Goal: Task Accomplishment & Management: Use online tool/utility

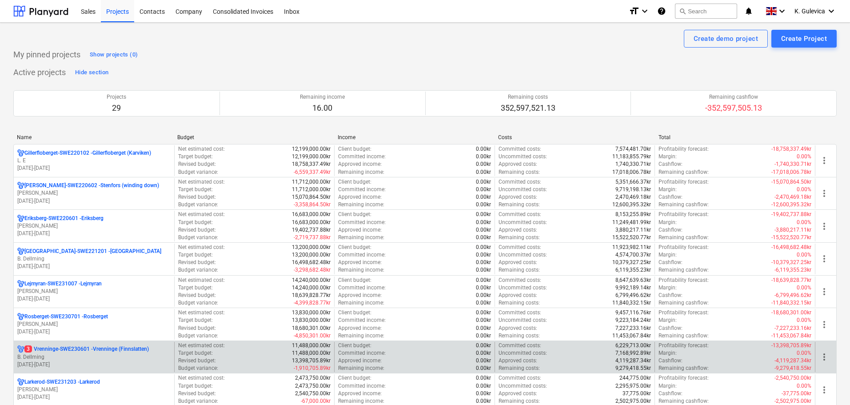
click at [130, 353] on p "B. Dellming" at bounding box center [93, 357] width 153 height 8
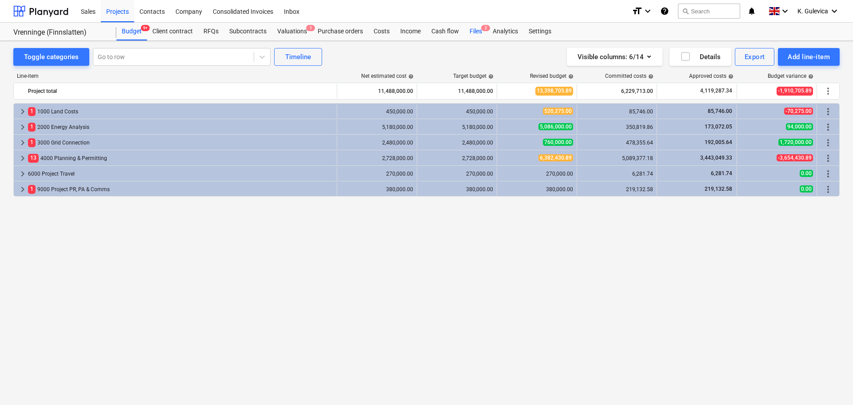
click at [472, 35] on div "Files 2" at bounding box center [475, 32] width 23 height 18
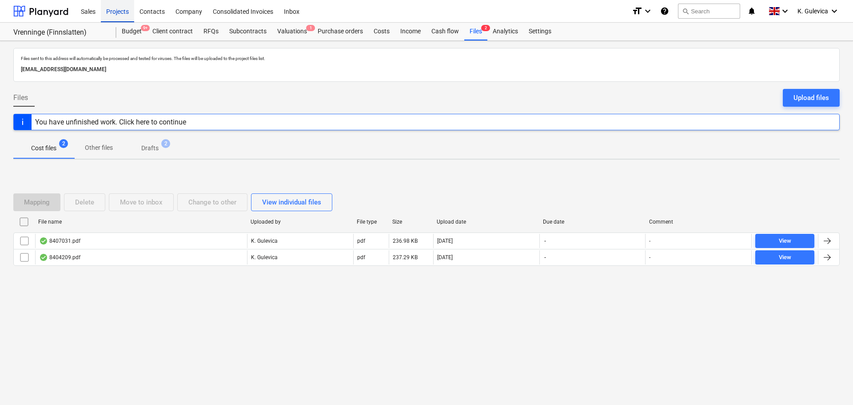
click at [114, 11] on div "Projects" at bounding box center [117, 11] width 33 height 23
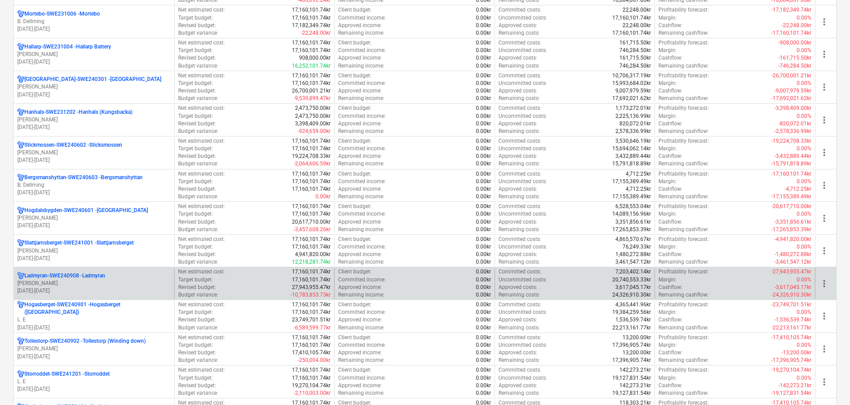
scroll to position [666, 0]
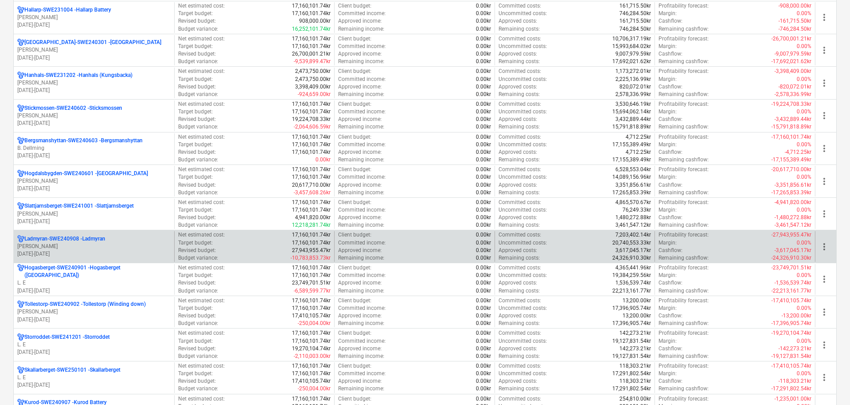
click at [118, 243] on p "[PERSON_NAME]" at bounding box center [93, 247] width 153 height 8
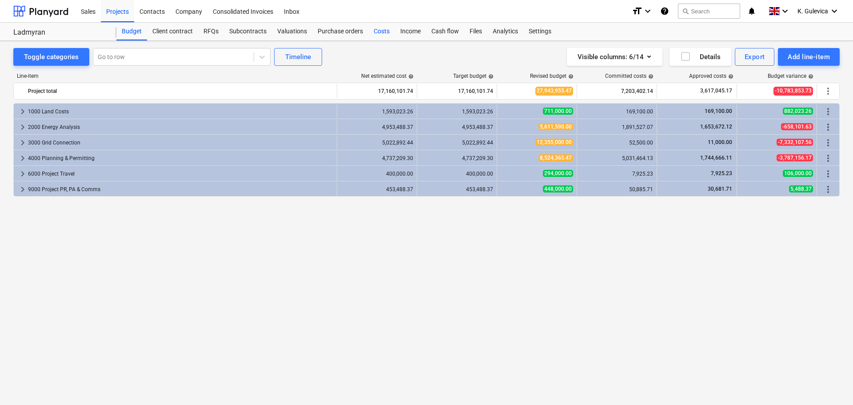
click at [378, 31] on div "Costs" at bounding box center [381, 32] width 27 height 18
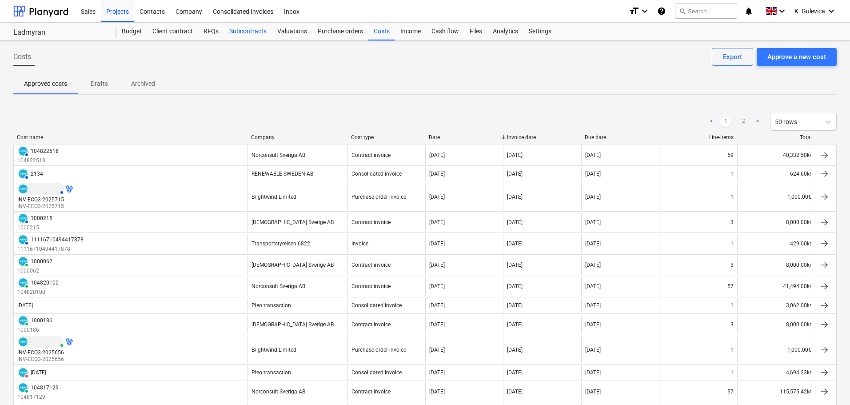
click at [247, 31] on div "Subcontracts" at bounding box center [248, 32] width 48 height 18
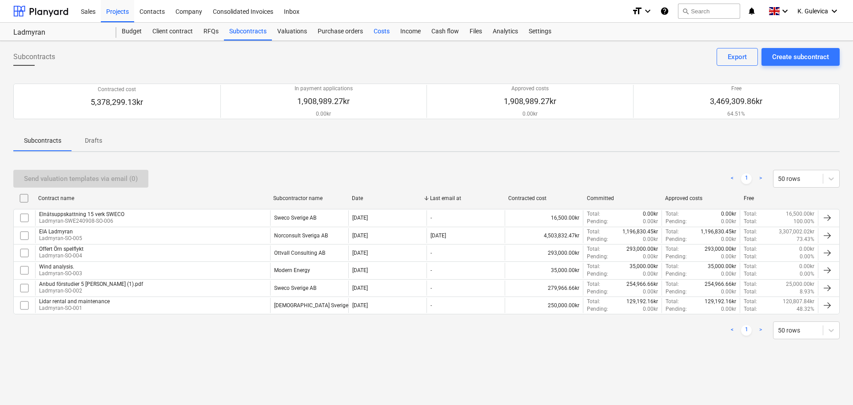
click at [378, 31] on div "Costs" at bounding box center [381, 32] width 27 height 18
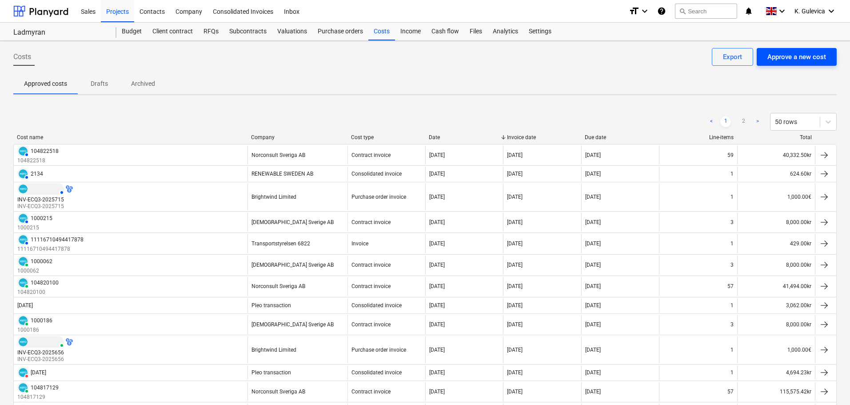
click at [801, 54] on div "Approve a new cost" at bounding box center [796, 57] width 59 height 12
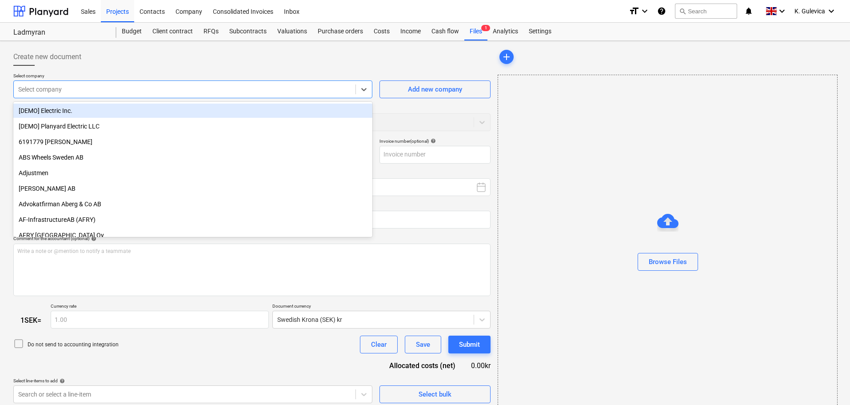
click at [112, 85] on div at bounding box center [184, 89] width 333 height 9
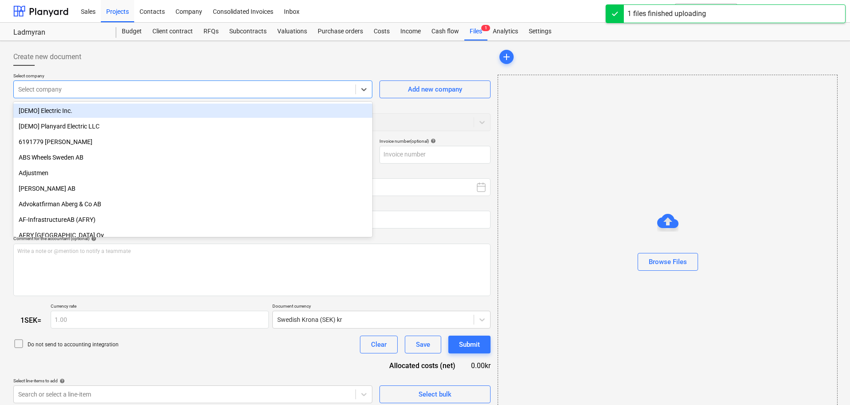
type input "1000230.pdf"
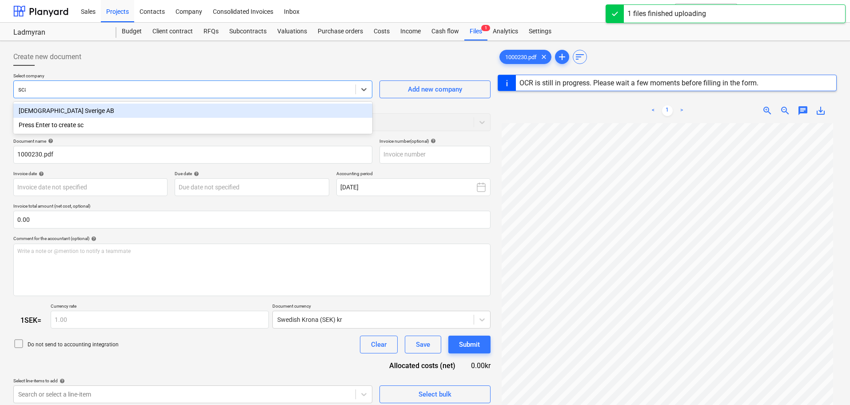
type input "scan"
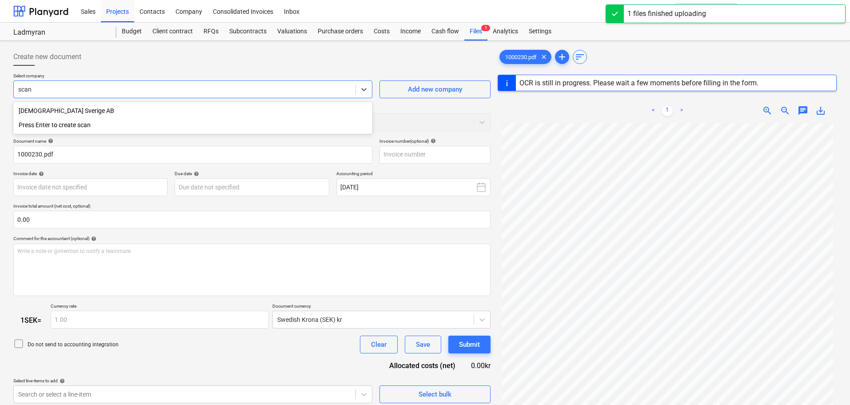
click at [88, 112] on div "[DEMOGRAPHIC_DATA] Sverige AB" at bounding box center [192, 111] width 359 height 14
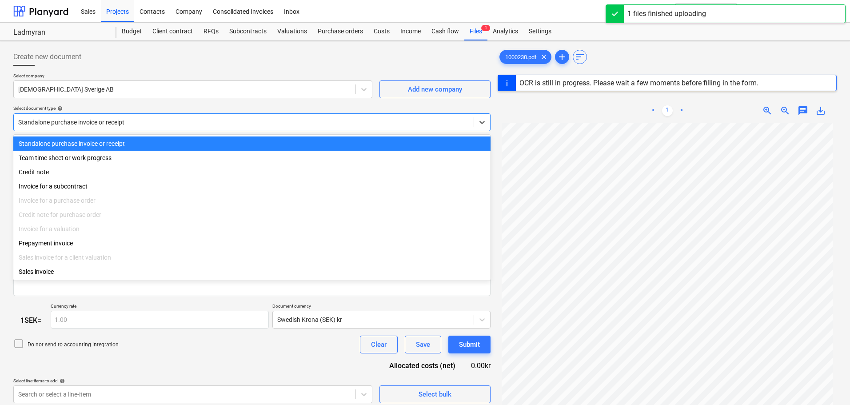
click at [138, 120] on div at bounding box center [243, 122] width 451 height 9
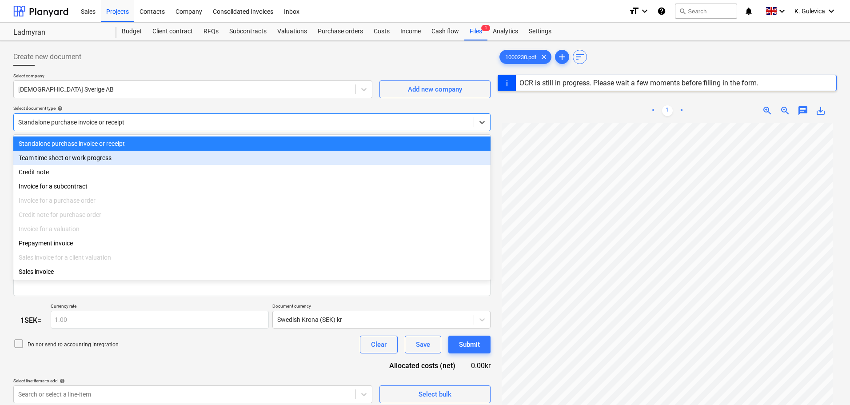
type input "1000230"
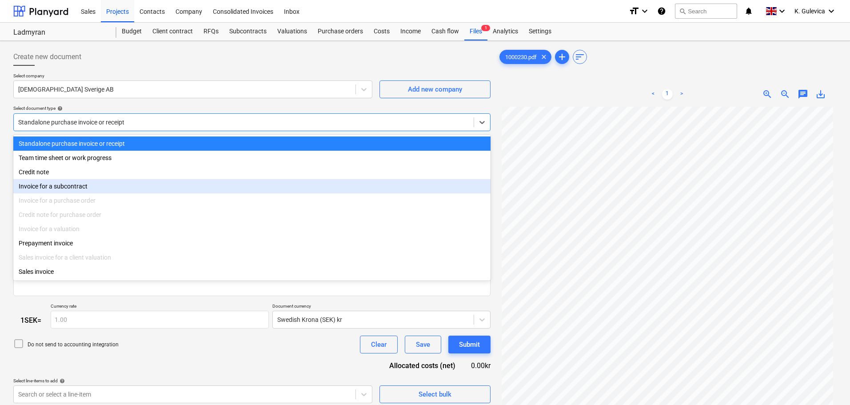
click at [68, 189] on div "Invoice for a subcontract" at bounding box center [251, 186] width 477 height 14
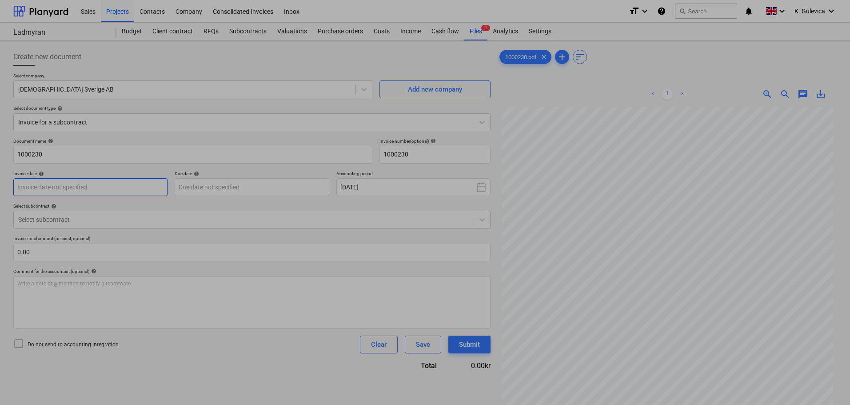
click at [72, 186] on body "Sales Projects Contacts Company Consolidated Invoices Inbox format_size keyboar…" at bounding box center [425, 202] width 850 height 405
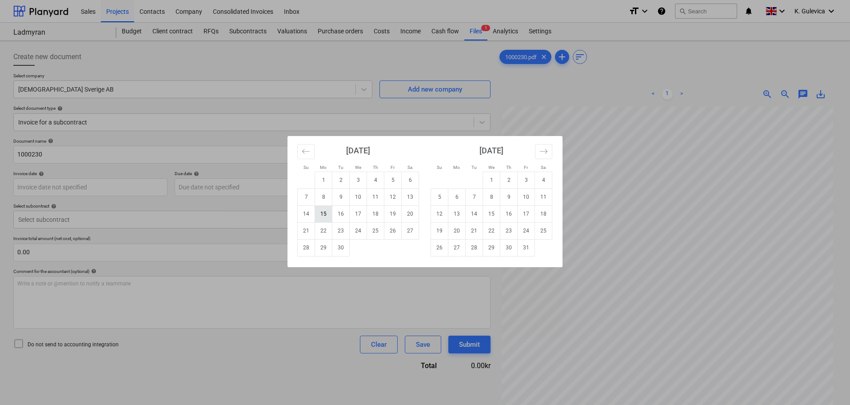
click at [324, 215] on td "15" at bounding box center [323, 213] width 17 height 17
type input "[DATE]"
click at [261, 183] on body "Sales Projects Contacts Company Consolidated Invoices Inbox format_size keyboar…" at bounding box center [425, 202] width 850 height 405
click at [490, 215] on td "15" at bounding box center [491, 213] width 17 height 17
type input "[DATE]"
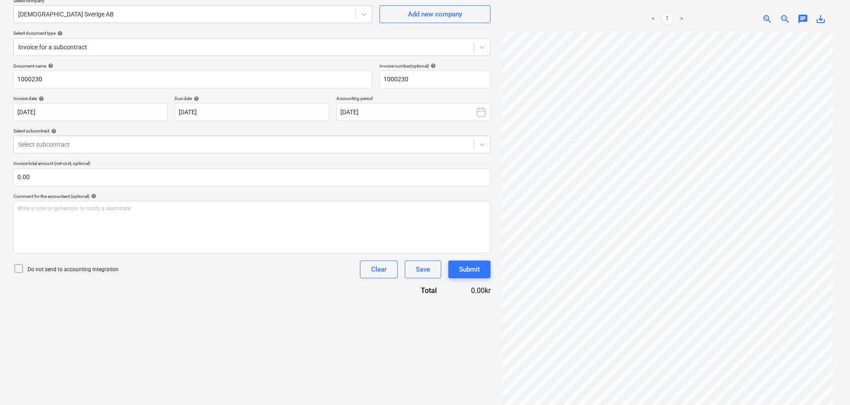
scroll to position [89, 0]
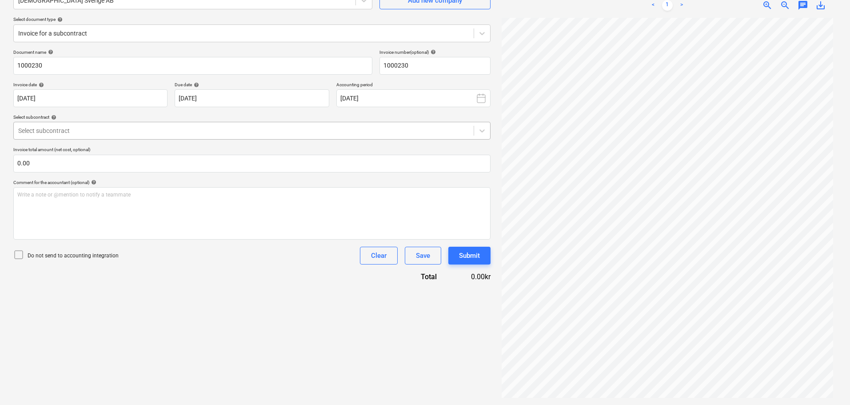
click at [272, 130] on div at bounding box center [243, 130] width 451 height 9
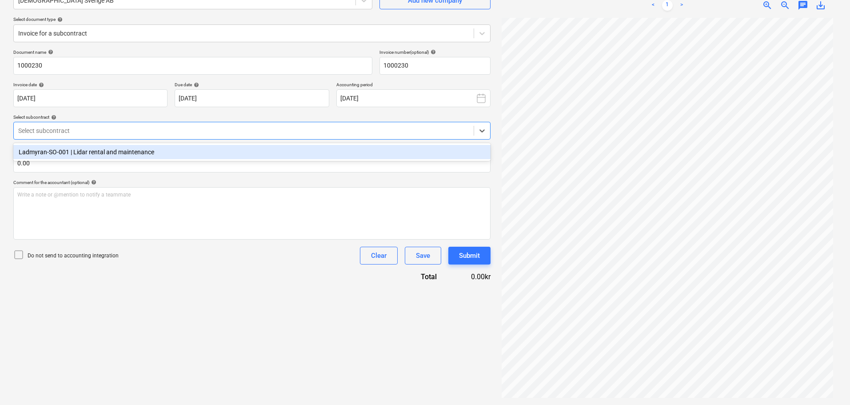
click at [166, 153] on div "Ladmyran-SO-001 | Lidar rental and maintenance" at bounding box center [251, 152] width 477 height 14
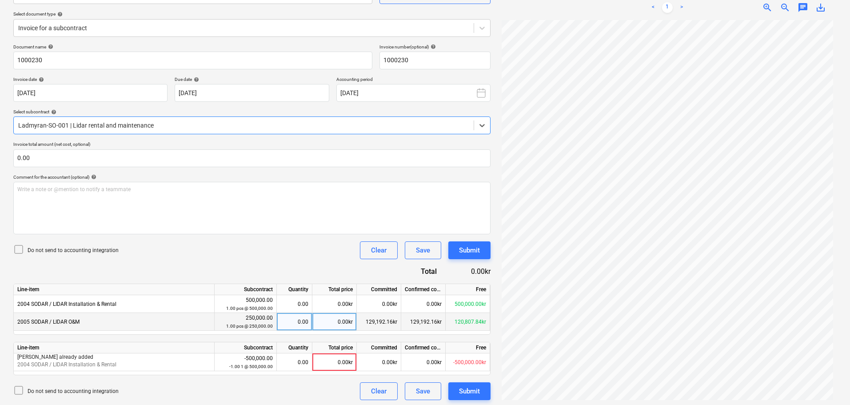
scroll to position [96, 0]
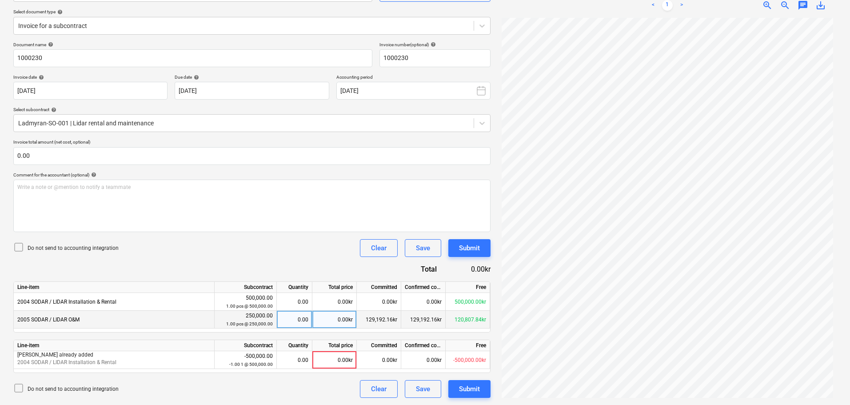
click at [331, 320] on div "0.00kr" at bounding box center [334, 320] width 44 height 18
type input "9975"
click at [468, 391] on div "Submit" at bounding box center [469, 389] width 21 height 12
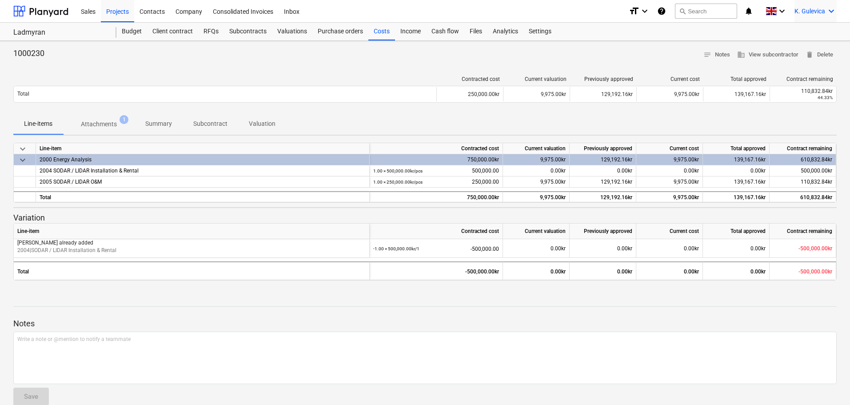
click at [809, 11] on span "K. Gulevica" at bounding box center [809, 11] width 31 height 7
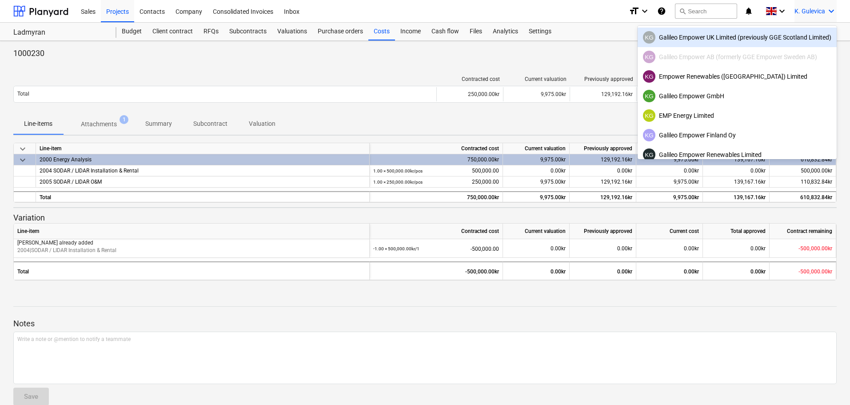
click at [688, 41] on div "KG Galileo Empower UK Limited (previously GGE Scotland Limited)" at bounding box center [737, 37] width 188 height 12
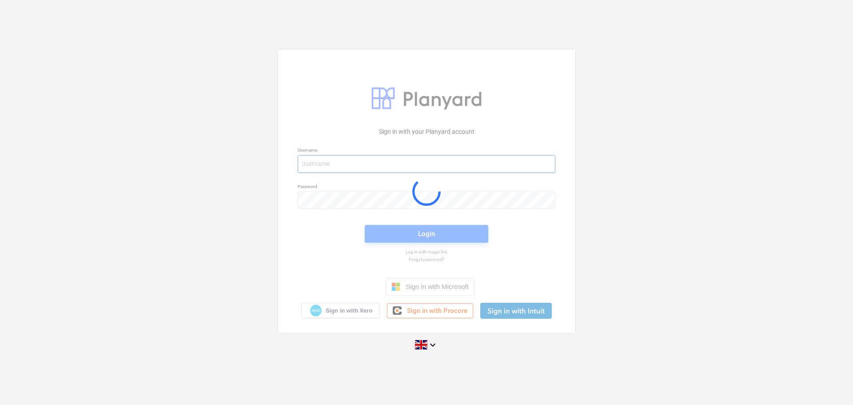
type input "[EMAIL_ADDRESS][DOMAIN_NAME]"
